Goal: Download file/media

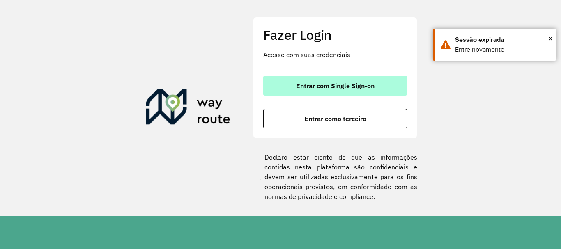
click at [394, 83] on button "Entrar com Single Sign-on" at bounding box center [335, 86] width 144 height 20
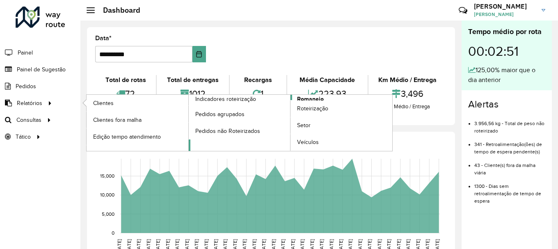
click at [307, 97] on span "Romaneio" at bounding box center [310, 99] width 27 height 9
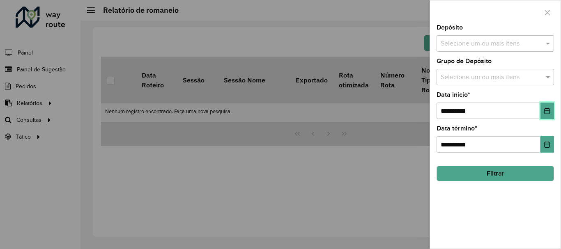
click at [545, 106] on button "Choose Date" at bounding box center [547, 111] width 14 height 16
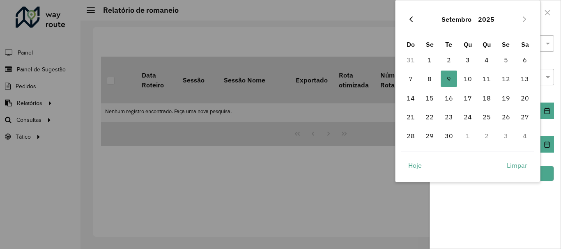
click at [413, 14] on button "Previous Month" at bounding box center [410, 19] width 13 height 13
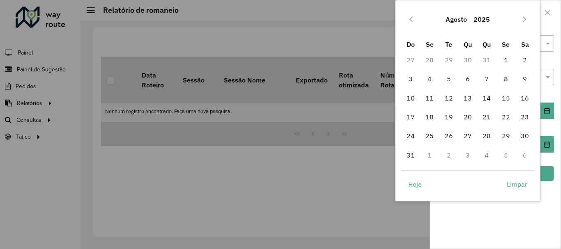
click at [413, 14] on button "Previous Month" at bounding box center [410, 19] width 13 height 13
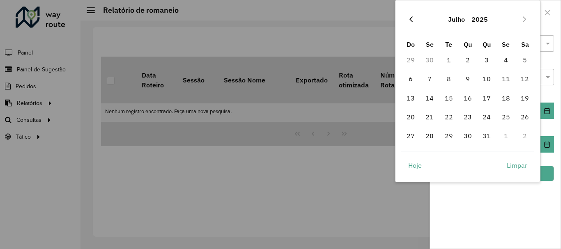
click at [411, 16] on icon "Previous Month" at bounding box center [411, 19] width 7 height 7
click at [410, 59] on span "1" at bounding box center [410, 60] width 16 height 16
type input "**********"
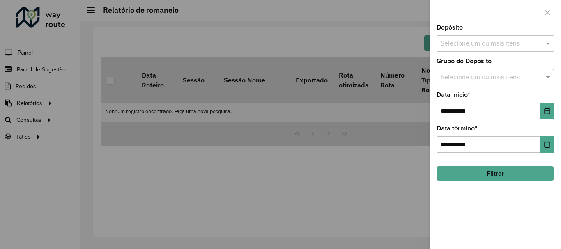
click at [473, 37] on div "Selecione um ou mais itens" at bounding box center [494, 43] width 117 height 16
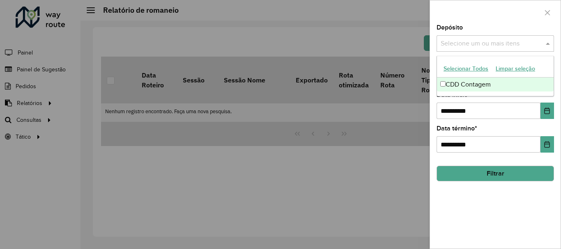
click at [447, 86] on div "CDD Contagem" at bounding box center [495, 85] width 117 height 14
click at [480, 220] on div "**********" at bounding box center [495, 137] width 131 height 224
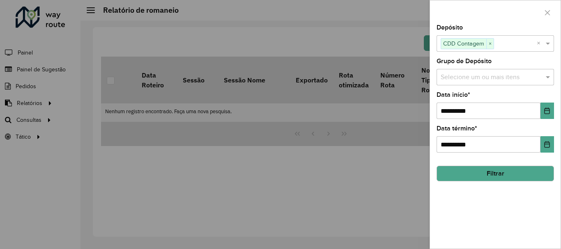
click at [455, 73] on input "text" at bounding box center [490, 78] width 105 height 10
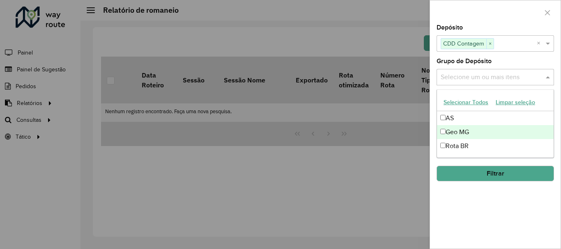
click at [451, 128] on div "Geo MG" at bounding box center [495, 132] width 117 height 14
click at [454, 128] on div "Geo MG" at bounding box center [495, 132] width 117 height 14
click at [449, 126] on div "Geo MG" at bounding box center [495, 132] width 117 height 14
click at [454, 129] on div "Geo MG" at bounding box center [495, 132] width 117 height 14
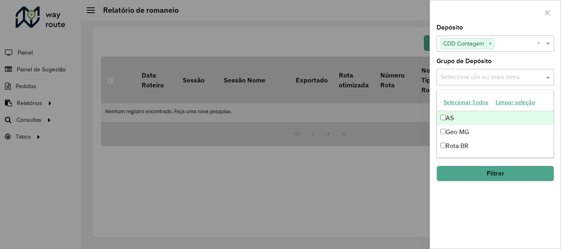
click at [463, 97] on button "Selecionar Todos" at bounding box center [466, 102] width 52 height 13
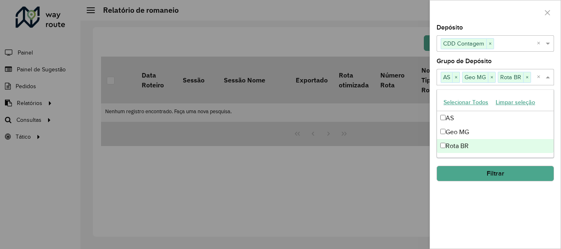
click at [504, 177] on button "Filtrar" at bounding box center [494, 174] width 117 height 16
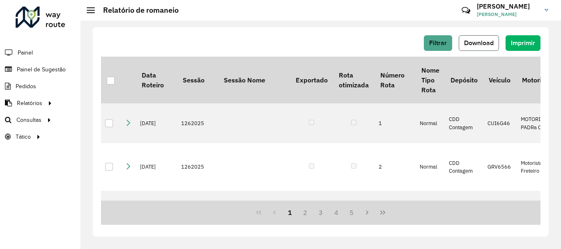
click at [462, 48] on button "Download" at bounding box center [479, 43] width 40 height 16
click at [489, 38] on button "Download" at bounding box center [479, 43] width 40 height 16
